Goal: Task Accomplishment & Management: Use online tool/utility

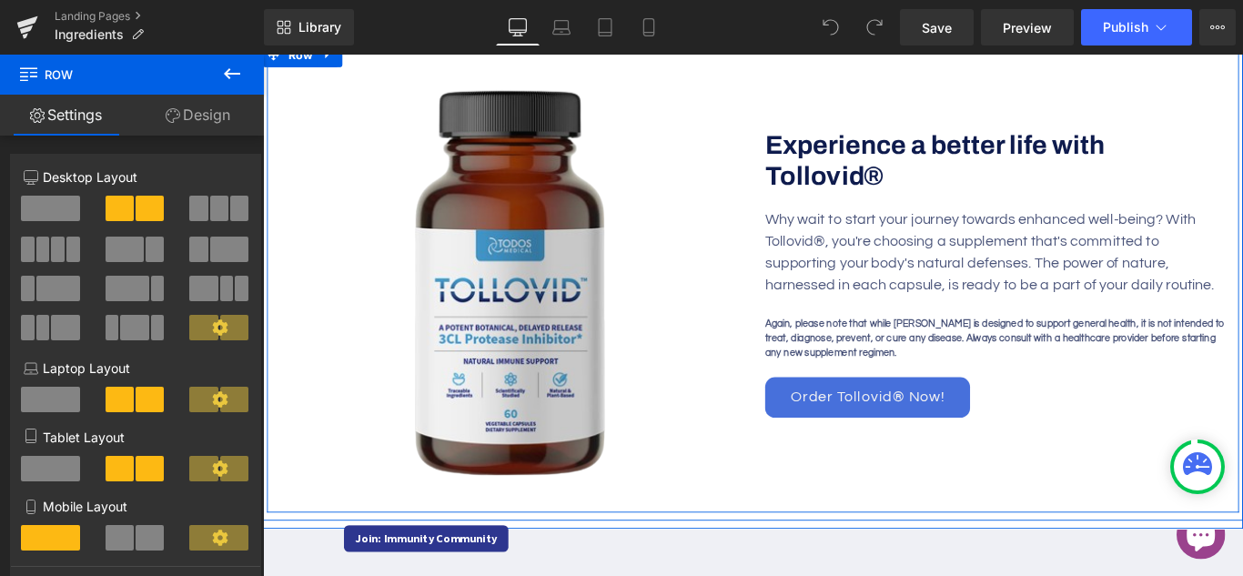
scroll to position [876, 0]
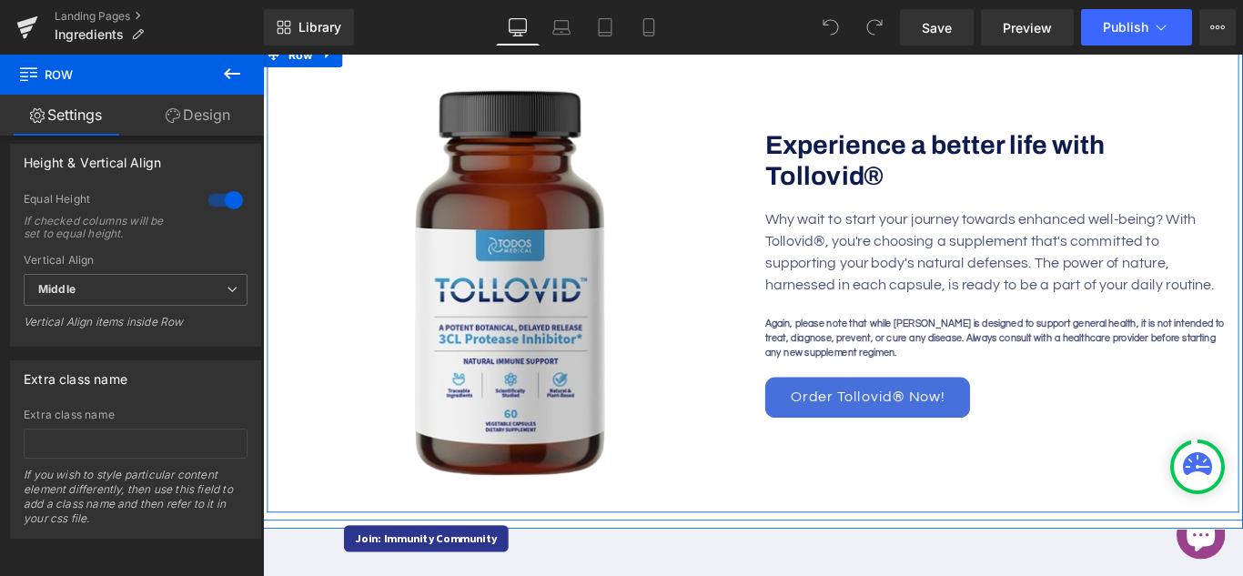
click at [848, 417] on link "Order Tollovid® Now!" at bounding box center [942, 439] width 230 height 45
click at [847, 417] on link "Order Tollovid® Now!" at bounding box center [942, 439] width 230 height 45
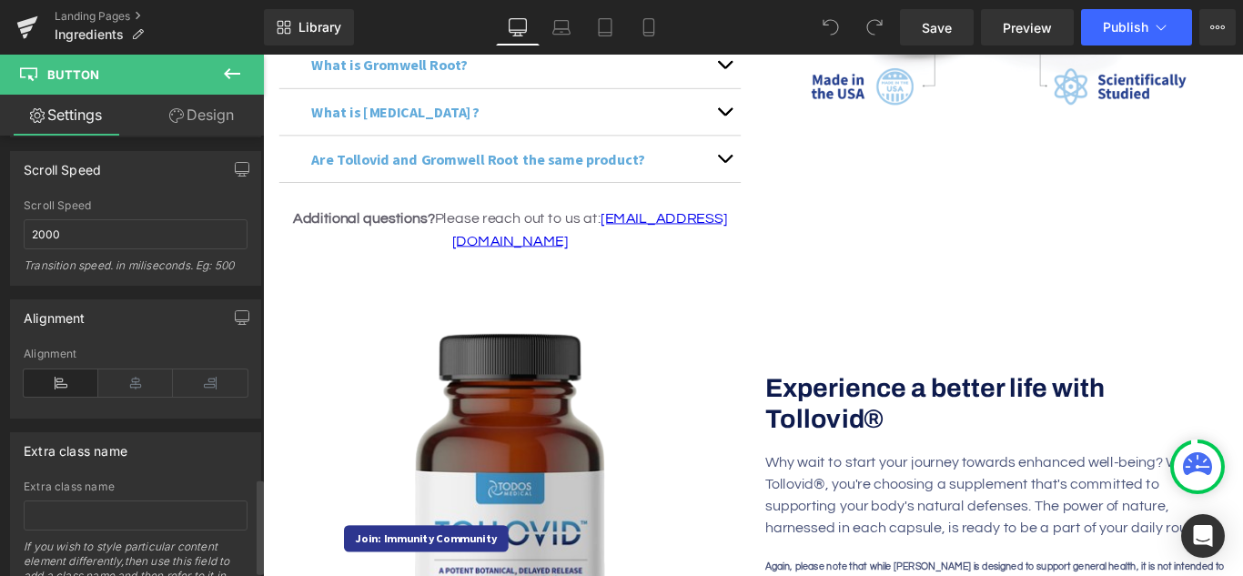
scroll to position [1620, 0]
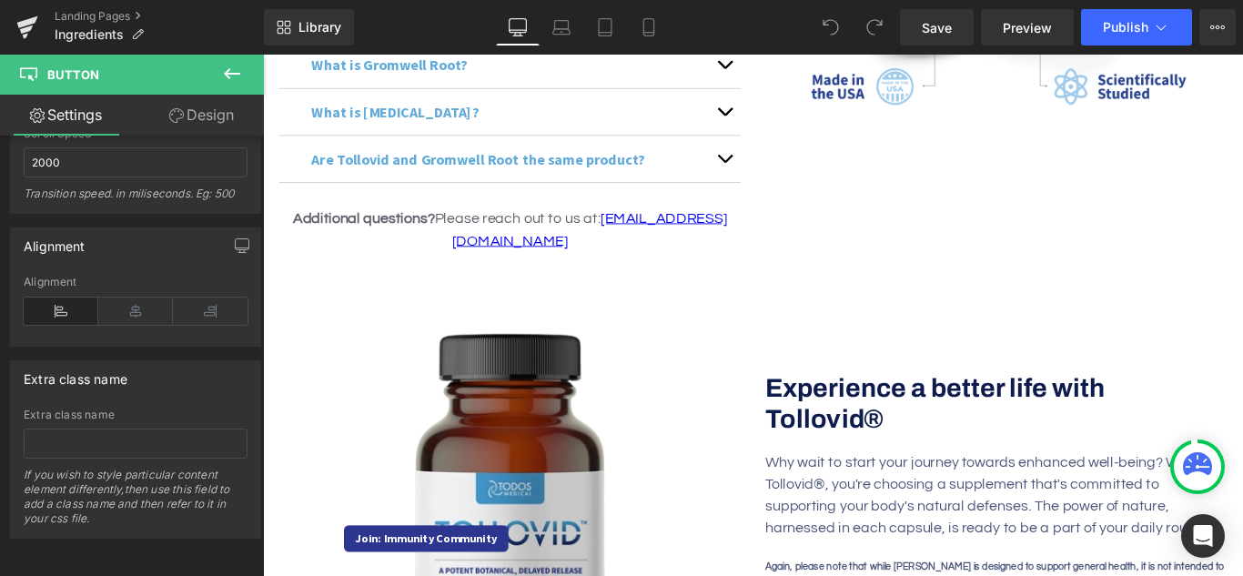
click at [193, 125] on link "Design" at bounding box center [202, 115] width 132 height 41
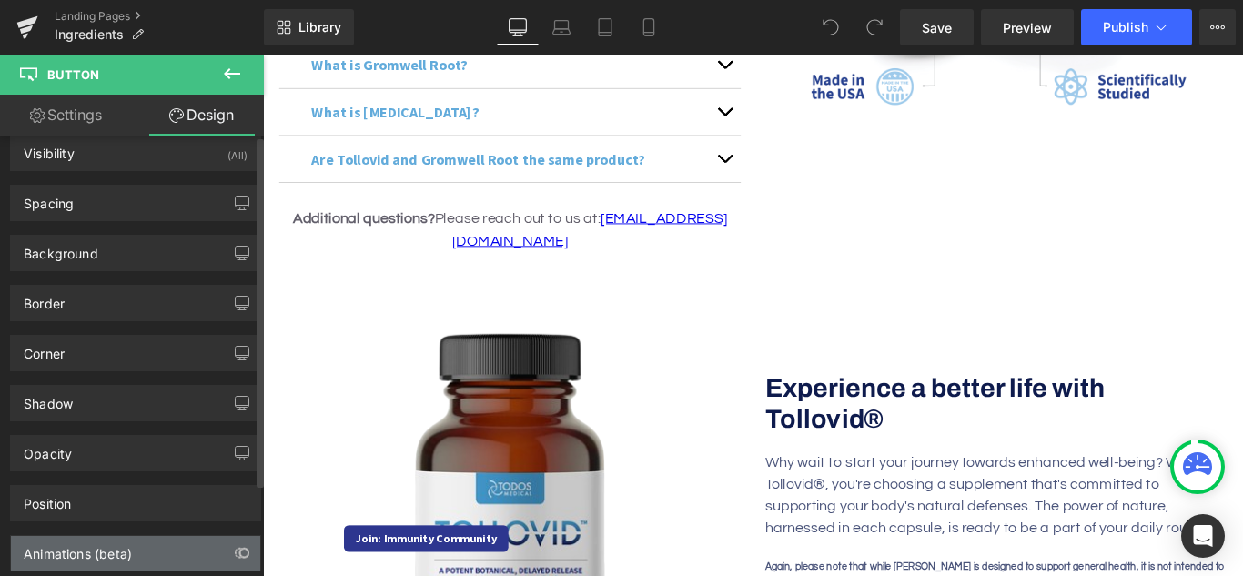
scroll to position [0, 0]
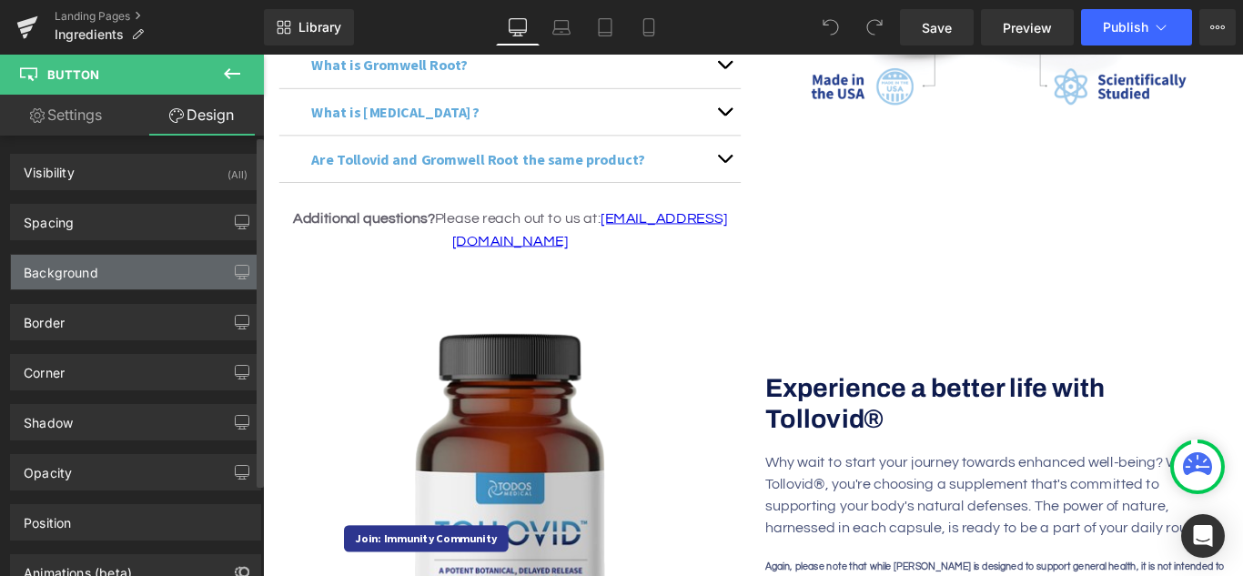
click at [93, 268] on div "Background" at bounding box center [61, 267] width 75 height 25
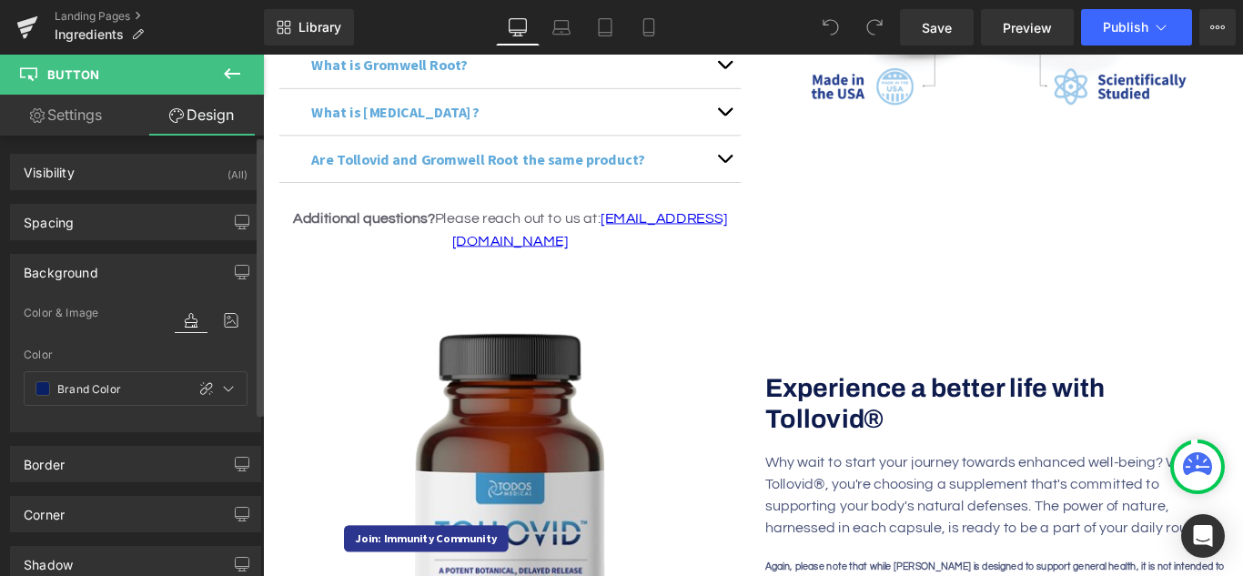
click at [93, 273] on div "Background" at bounding box center [61, 267] width 75 height 25
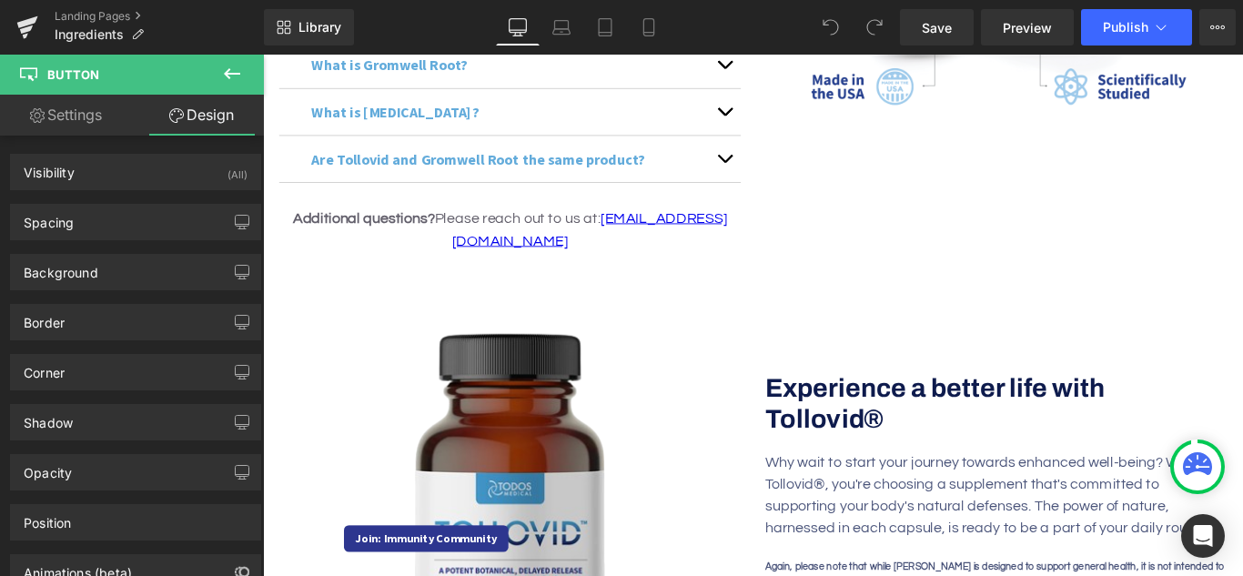
click at [238, 63] on icon at bounding box center [232, 74] width 22 height 22
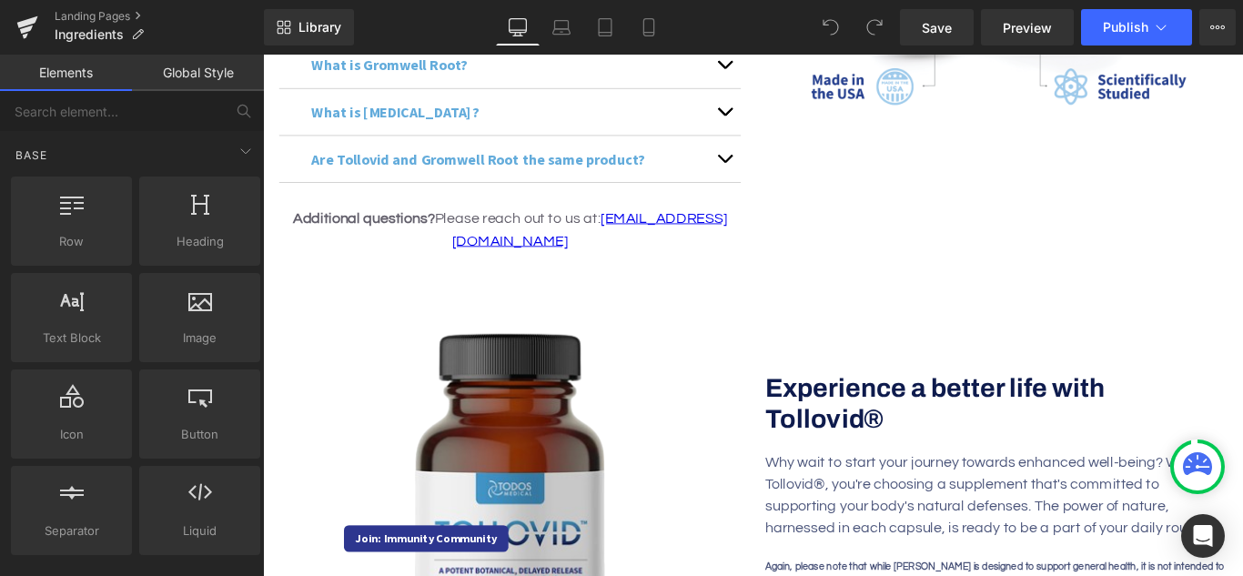
click at [193, 72] on link "Global Style" at bounding box center [198, 73] width 132 height 36
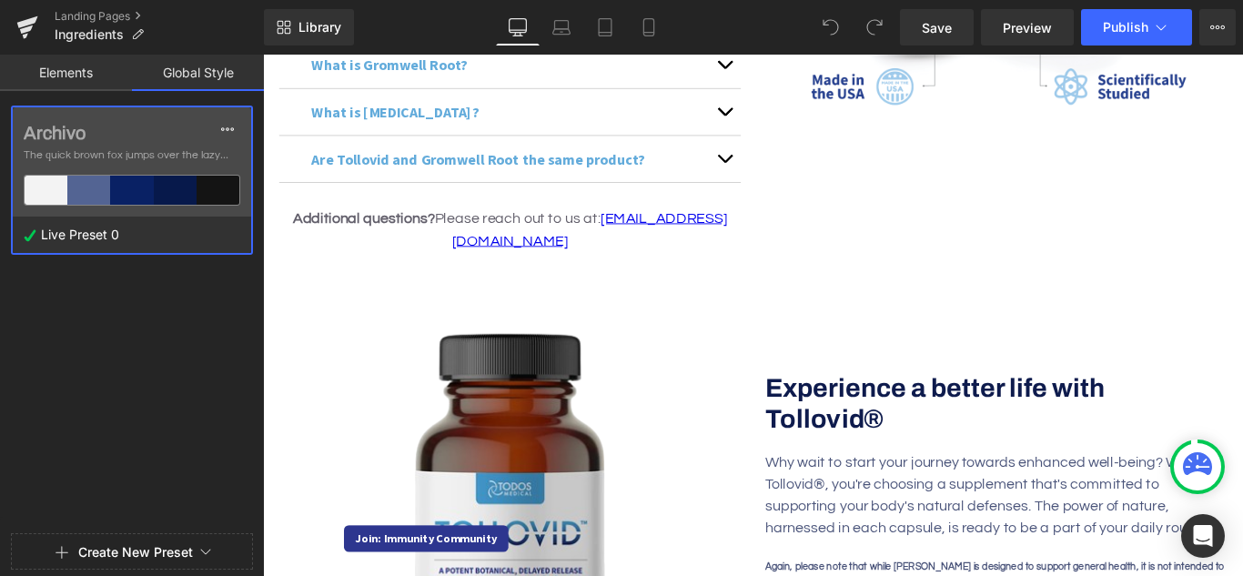
click at [98, 75] on link "Elements" at bounding box center [66, 73] width 132 height 36
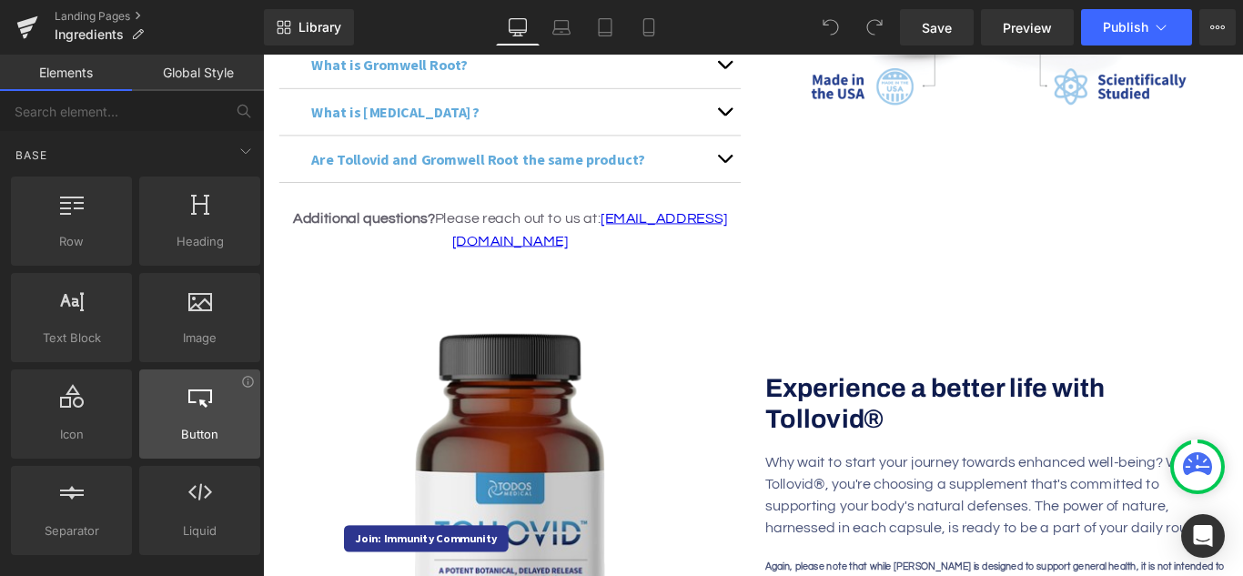
click at [202, 420] on div at bounding box center [200, 404] width 110 height 41
click at [205, 420] on div at bounding box center [200, 404] width 110 height 41
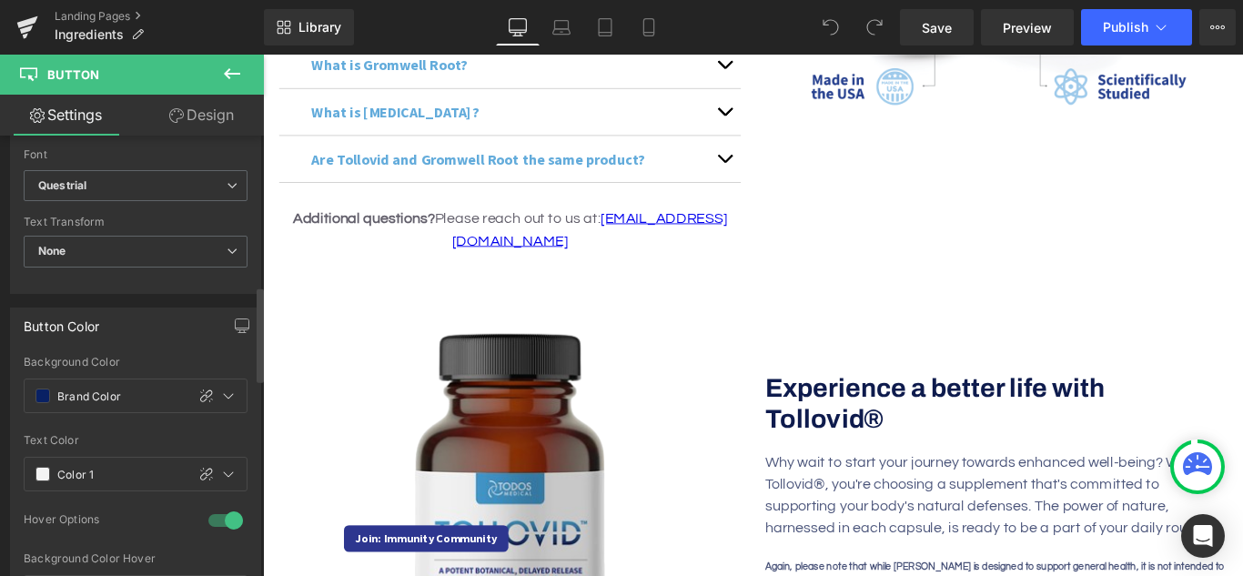
scroll to position [728, 0]
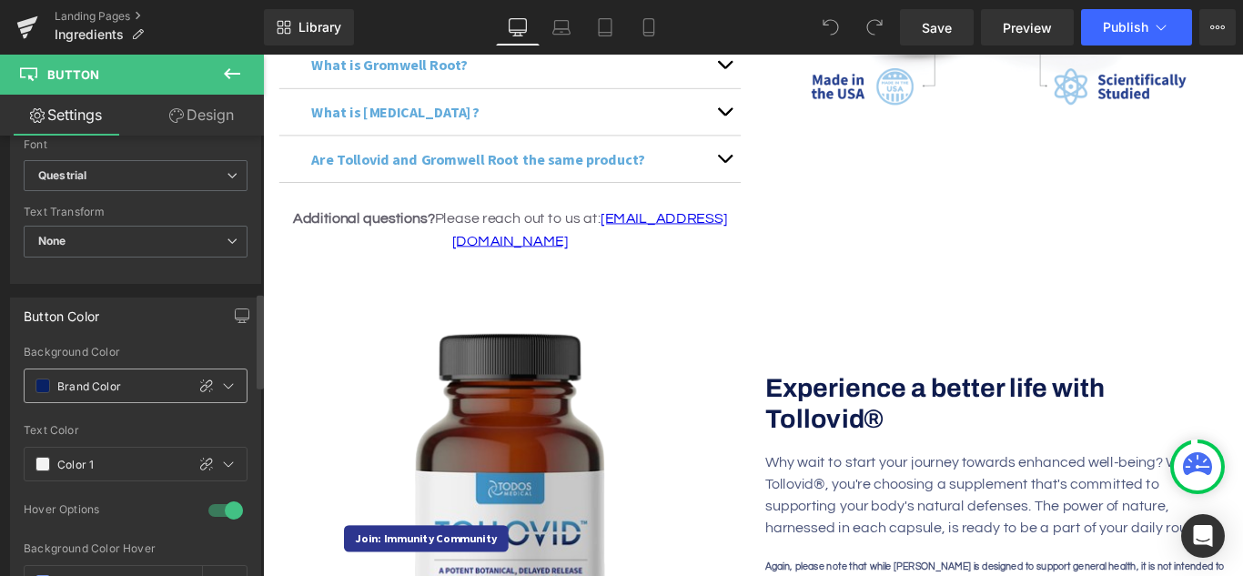
click at [103, 390] on input "Brand Color" at bounding box center [116, 386] width 119 height 20
click at [43, 389] on span at bounding box center [42, 386] width 15 height 15
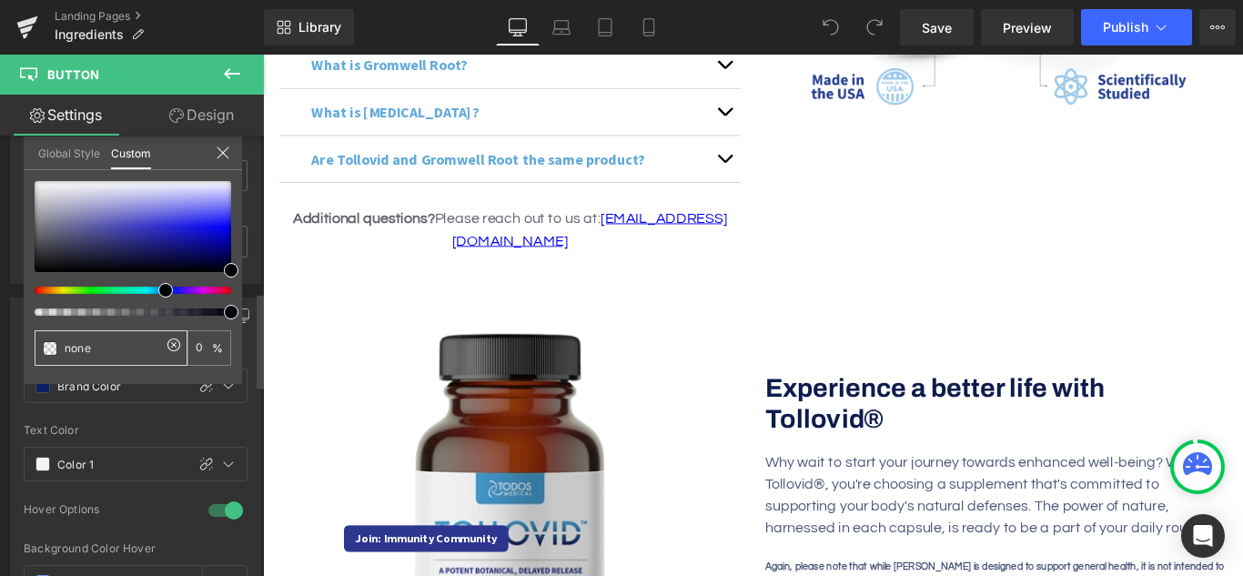
click at [114, 354] on input "none" at bounding box center [113, 348] width 96 height 19
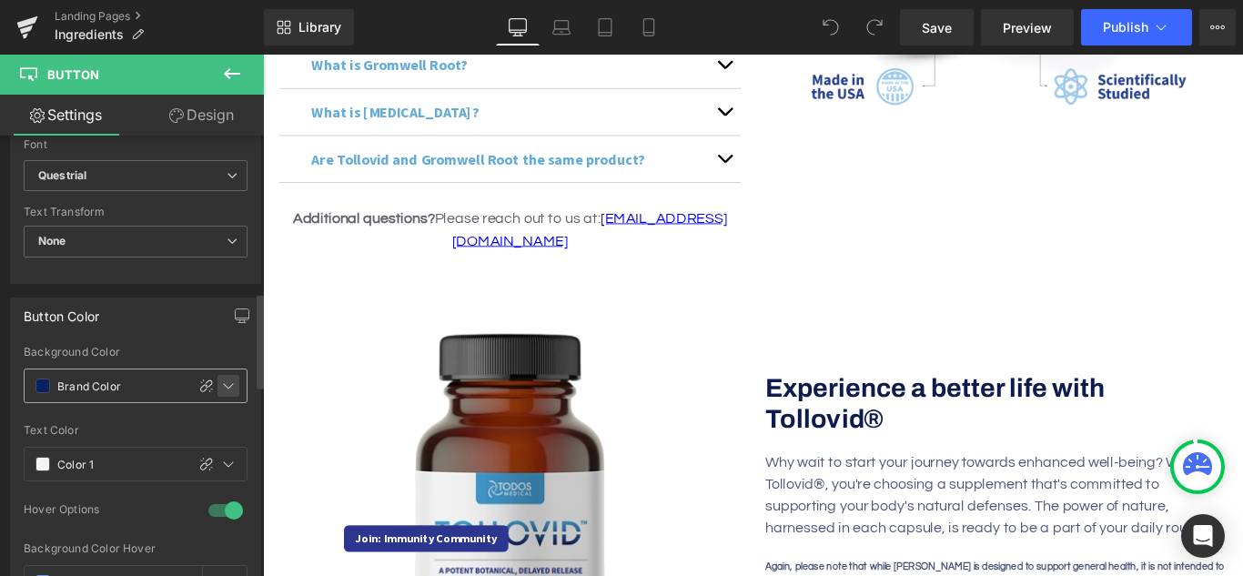
click at [227, 385] on icon at bounding box center [228, 386] width 15 height 15
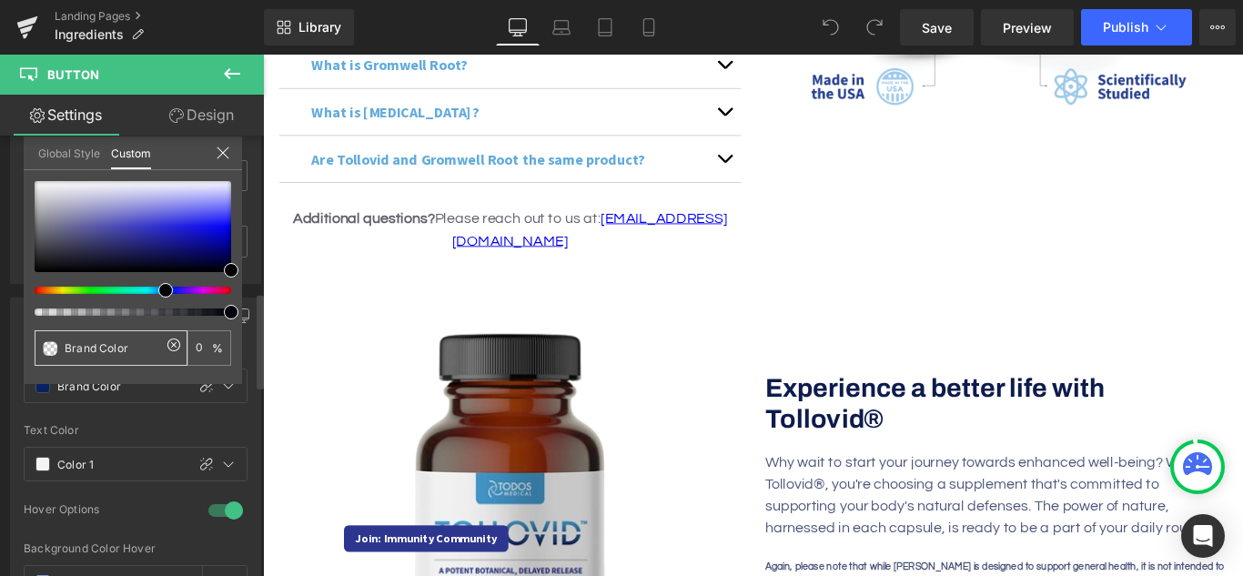
click at [175, 344] on icon at bounding box center [173, 344] width 5 height 5
type input "none"
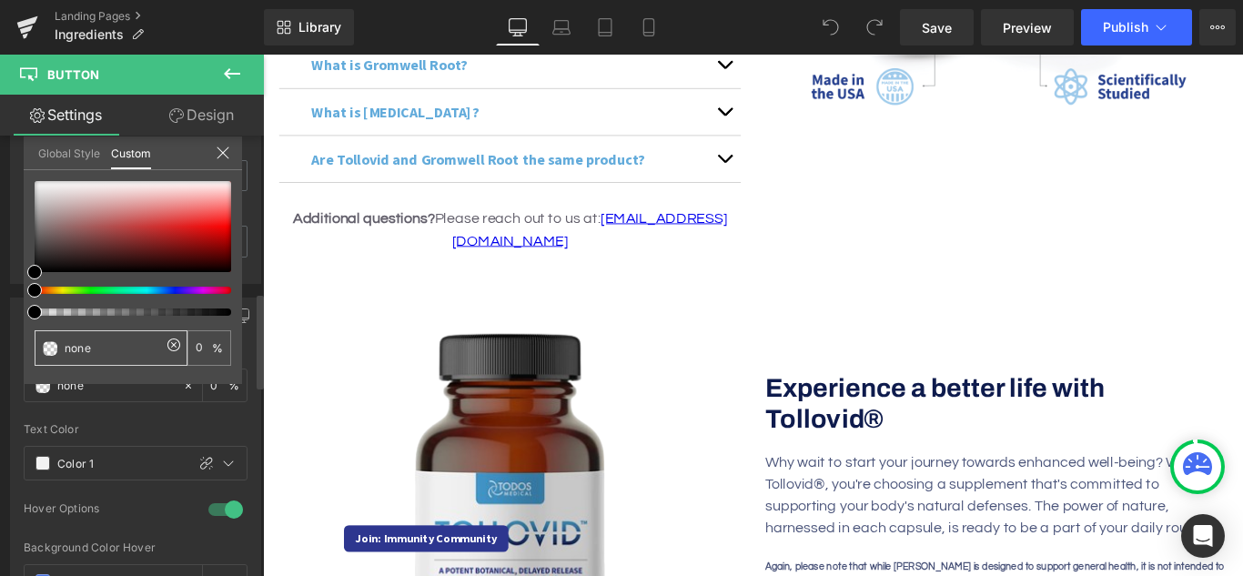
click at [110, 356] on input "none" at bounding box center [113, 348] width 96 height 19
drag, startPoint x: 123, startPoint y: 347, endPoint x: 65, endPoint y: 347, distance: 58.2
click at [65, 347] on input "none" at bounding box center [113, 348] width 96 height 19
paste input "9a428d"
type input "9a428d"
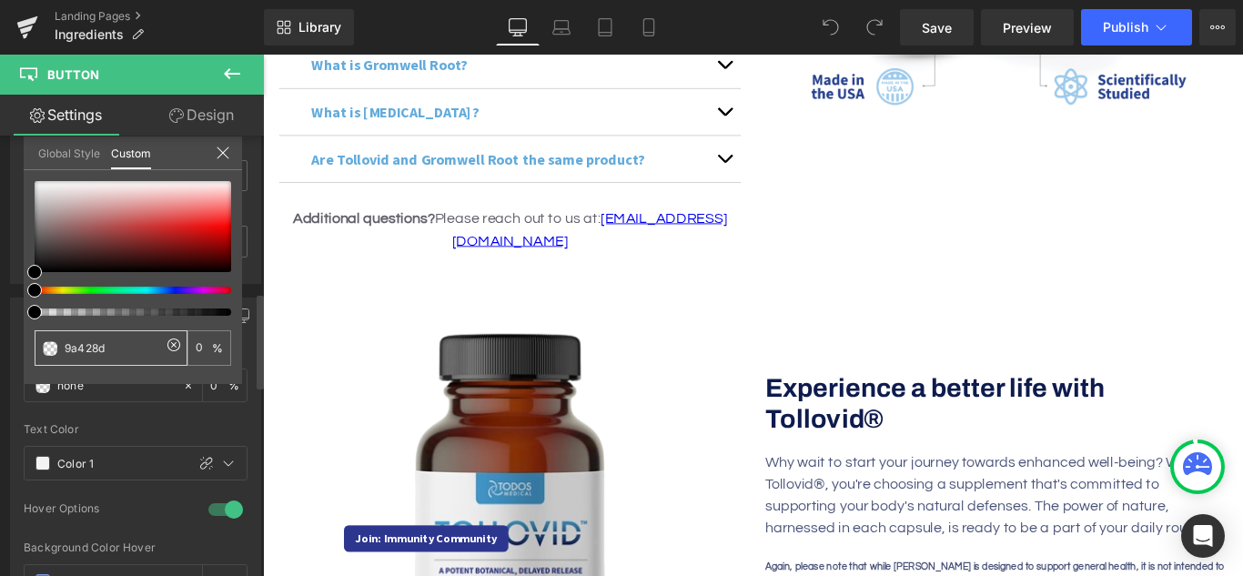
type input "9a428d"
type input "100"
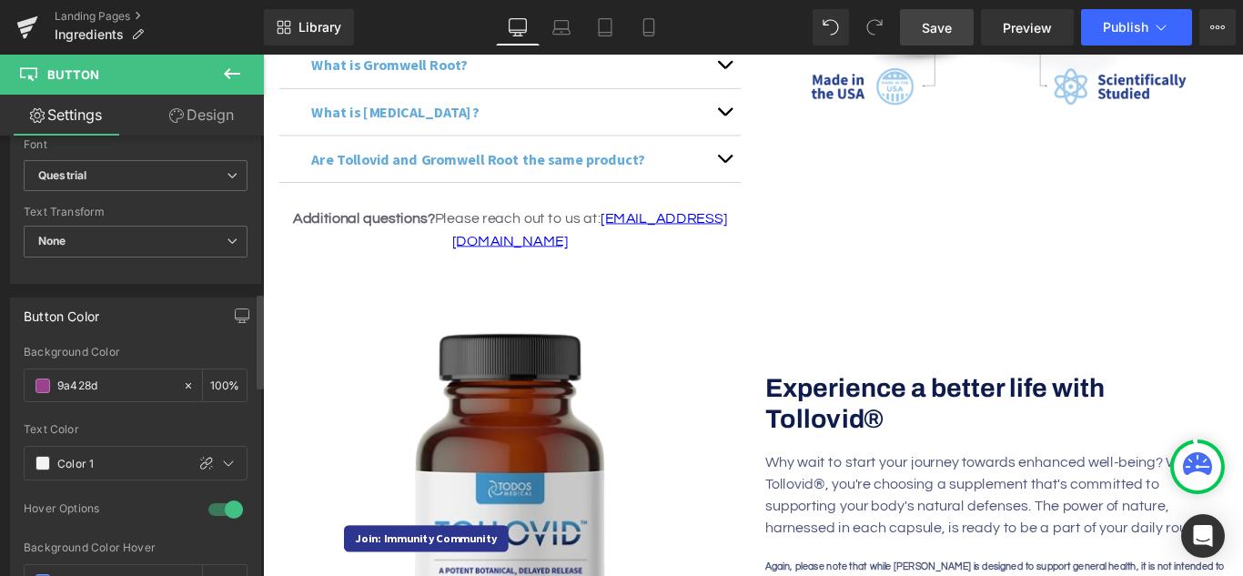
click at [952, 33] on span "Save" at bounding box center [937, 27] width 30 height 19
click at [961, 30] on link "Save" at bounding box center [937, 27] width 74 height 36
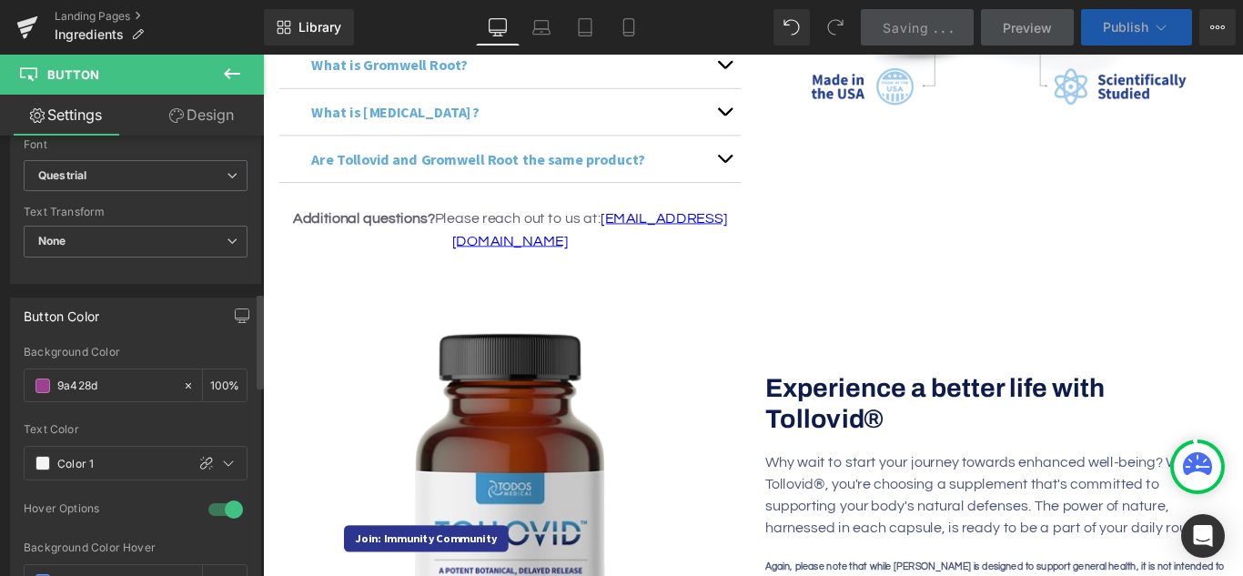
click at [1155, 30] on icon at bounding box center [1161, 27] width 18 height 18
click at [1228, 18] on button "View Live Page View with current Template Save Template to Library Schedule Pub…" at bounding box center [1218, 27] width 36 height 36
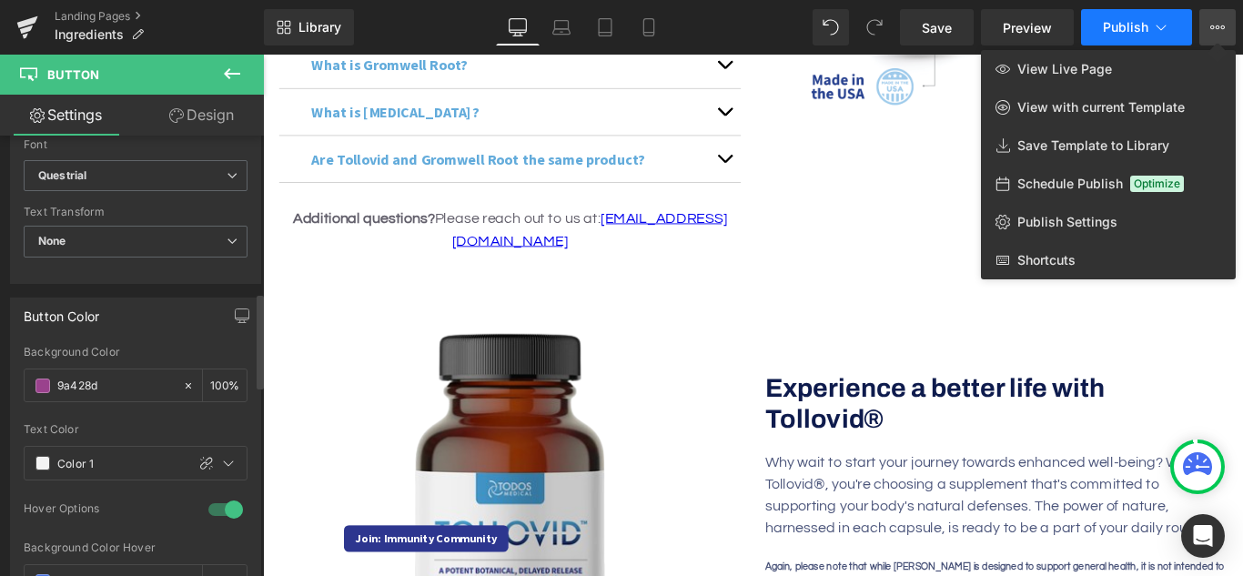
click at [1137, 27] on span "Publish" at bounding box center [1126, 27] width 46 height 15
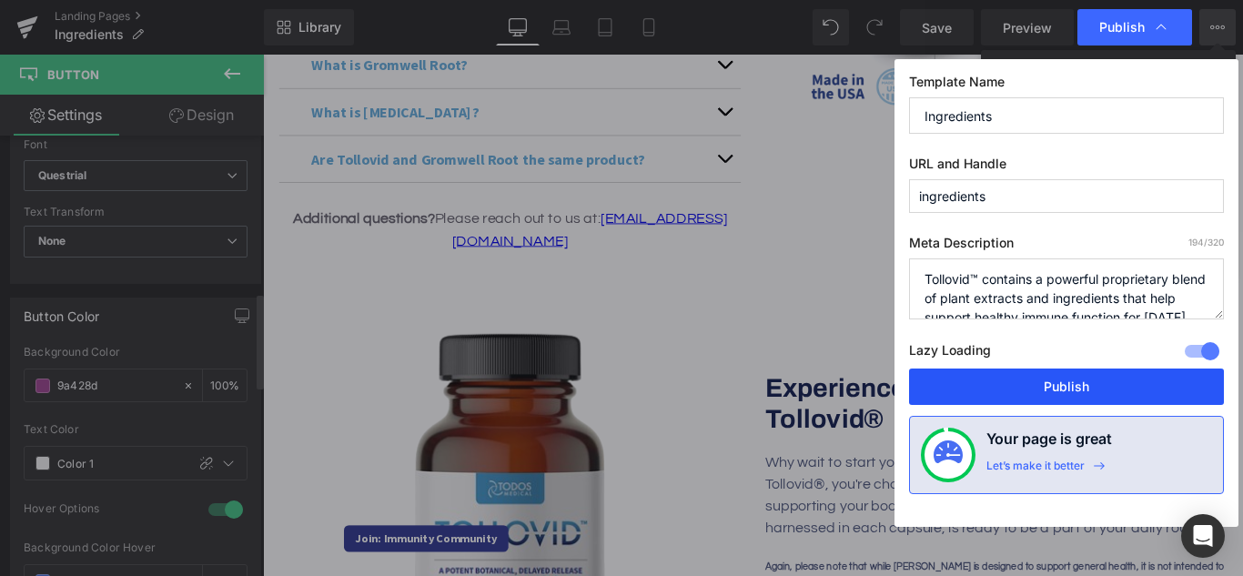
click at [1077, 385] on button "Publish" at bounding box center [1066, 387] width 315 height 36
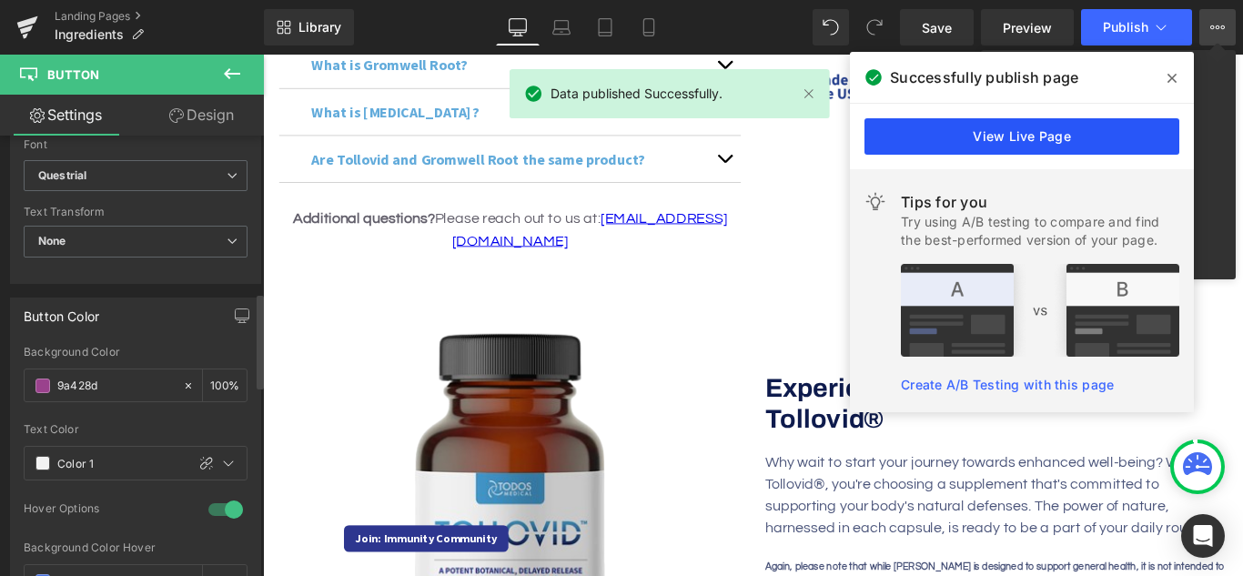
click at [1049, 129] on link "View Live Page" at bounding box center [1022, 136] width 315 height 36
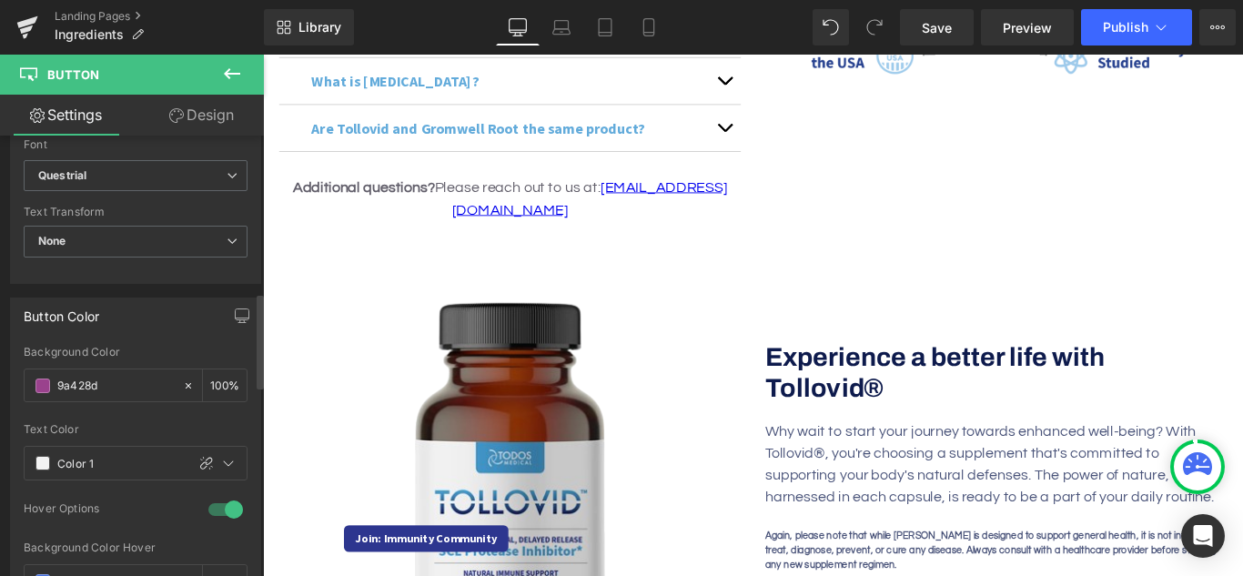
scroll to position [3914, 0]
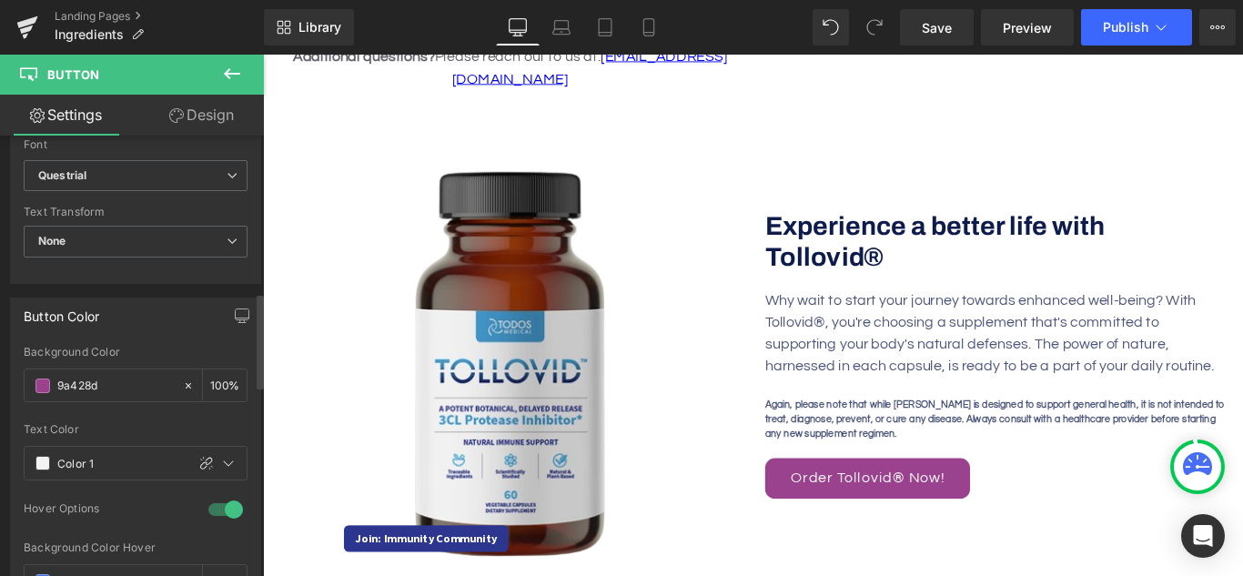
click at [240, 74] on icon at bounding box center [232, 73] width 16 height 11
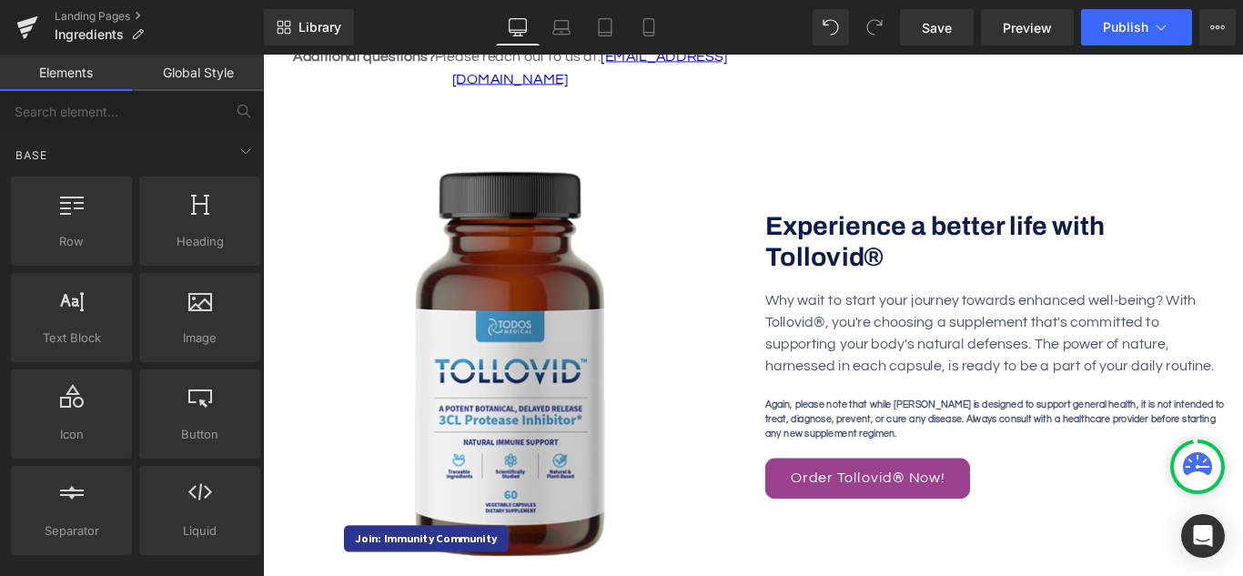
click at [75, 77] on link "Elements" at bounding box center [66, 73] width 132 height 36
click at [933, 31] on span "Save" at bounding box center [937, 27] width 30 height 19
